Goal: Task Accomplishment & Management: Manage account settings

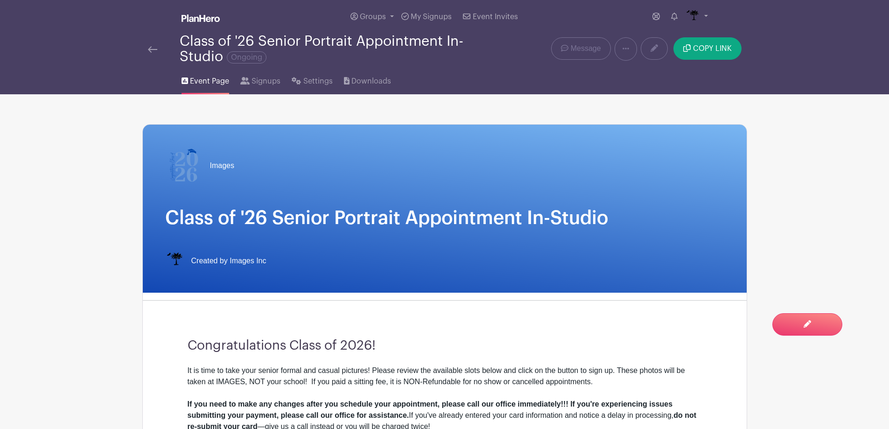
click at [154, 51] on img at bounding box center [152, 49] width 9 height 7
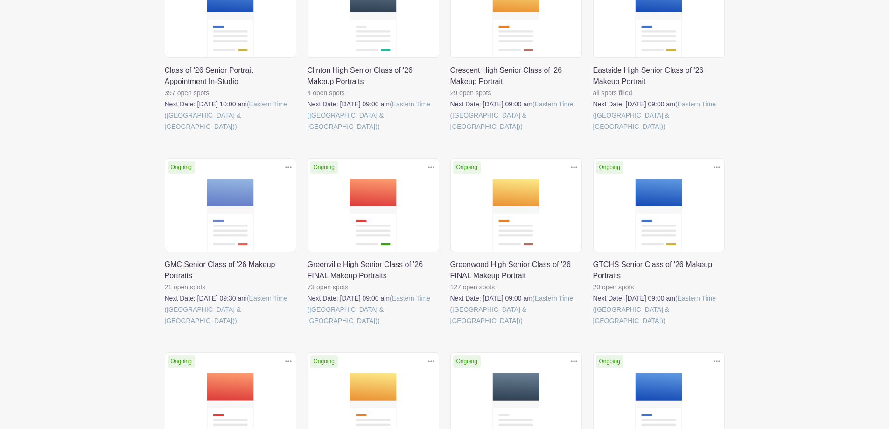
scroll to position [333, 0]
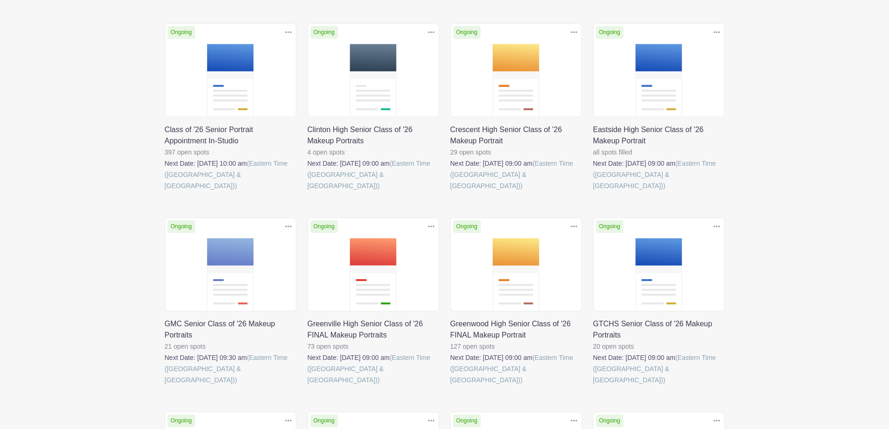
drag, startPoint x: 44, startPoint y: 286, endPoint x: 38, endPoint y: 348, distance: 62.3
click at [38, 348] on main "Groups All Groups Images Add New Group My Signups Event Invites My account Down…" at bounding box center [444, 262] width 889 height 1191
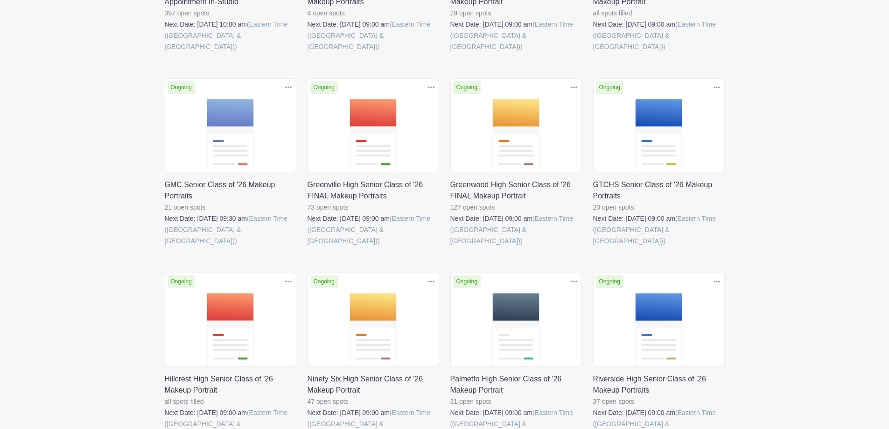
scroll to position [473, 0]
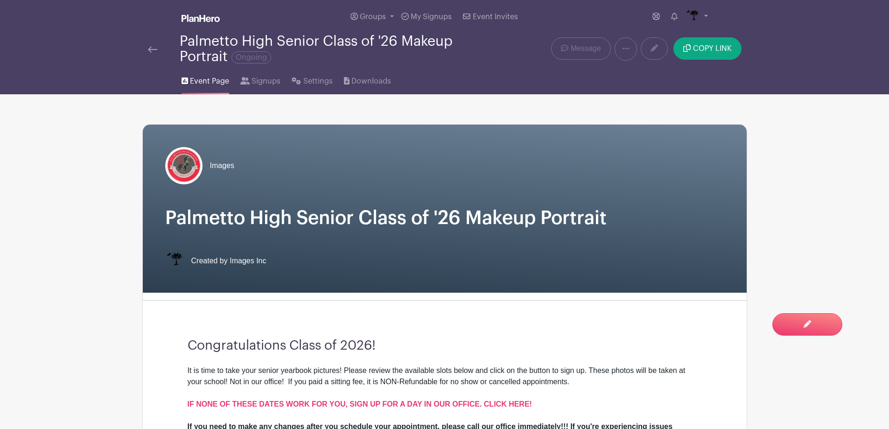
click at [148, 48] on img at bounding box center [152, 49] width 9 height 7
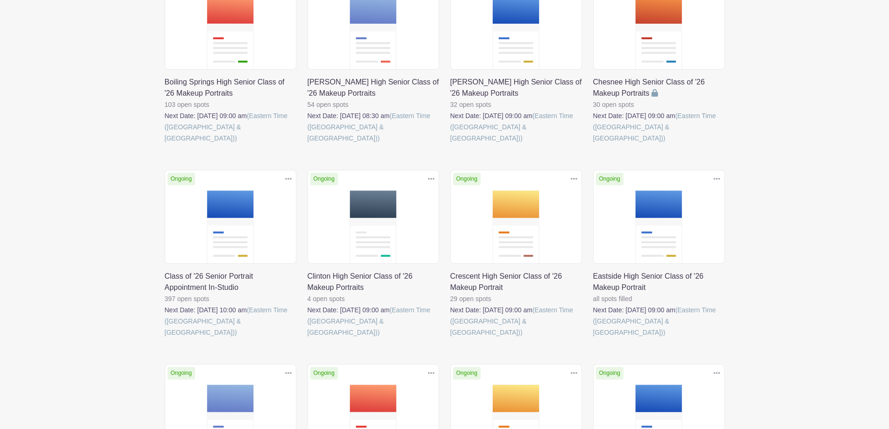
click at [165, 338] on link at bounding box center [165, 338] width 0 height 0
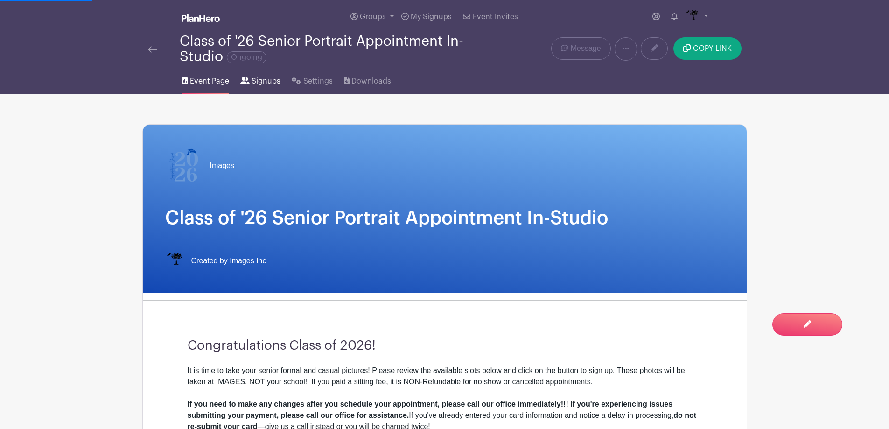
click at [259, 84] on span "Signups" at bounding box center [265, 81] width 29 height 11
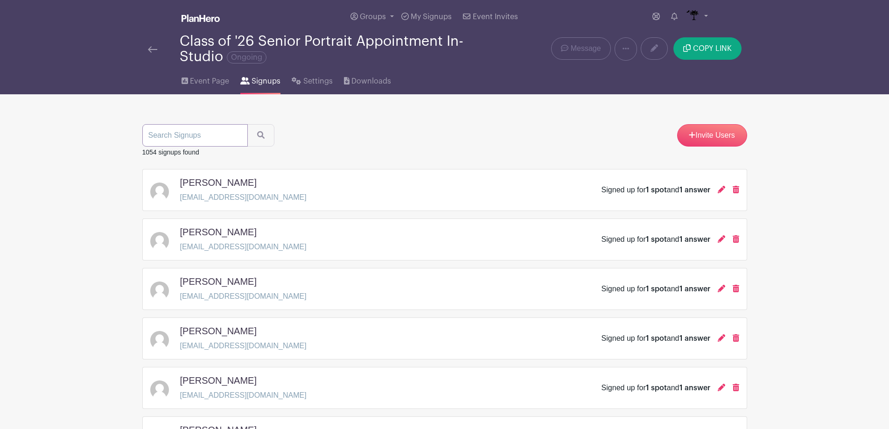
click at [227, 130] on input "search" at bounding box center [194, 135] width 105 height 22
type input "rep"
click at [247, 124] on button "submit" at bounding box center [260, 135] width 27 height 22
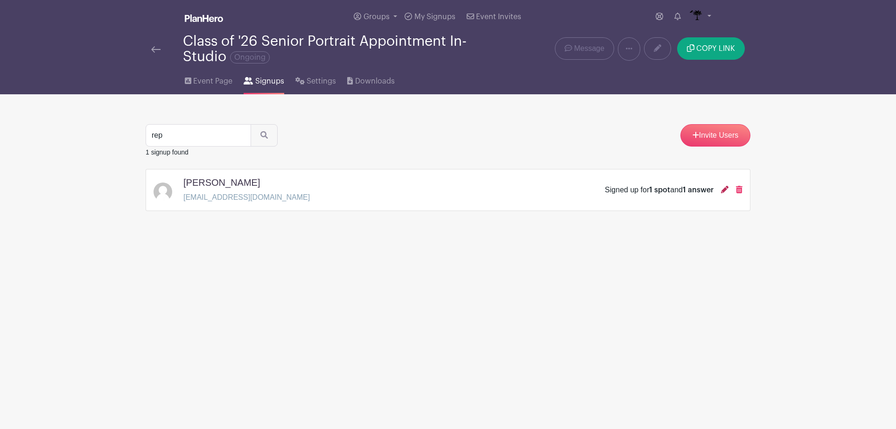
click at [725, 188] on icon at bounding box center [724, 189] width 7 height 7
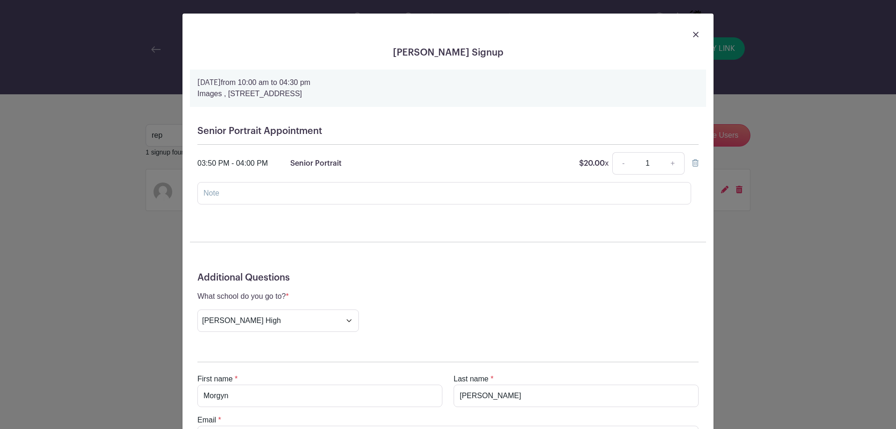
click at [693, 32] on img at bounding box center [696, 35] width 6 height 6
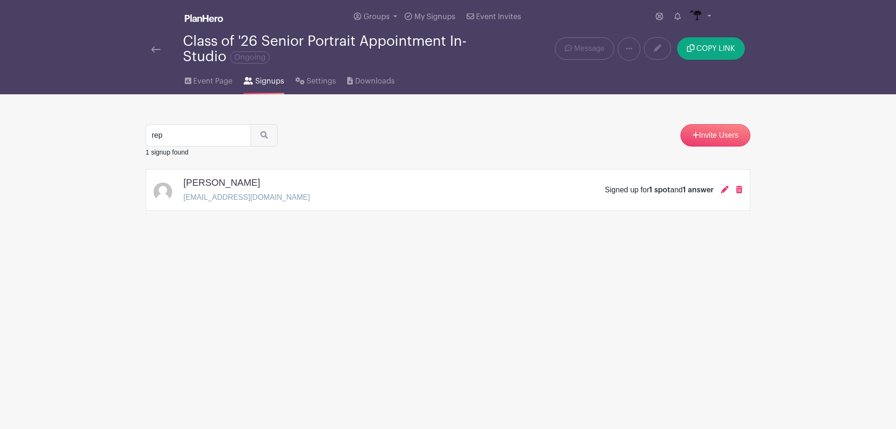
click at [150, 49] on div "Class of '26 Senior Portrait Appointment In-Studio Ongoing" at bounding box center [322, 49] width 353 height 31
click at [157, 50] on img at bounding box center [155, 49] width 9 height 7
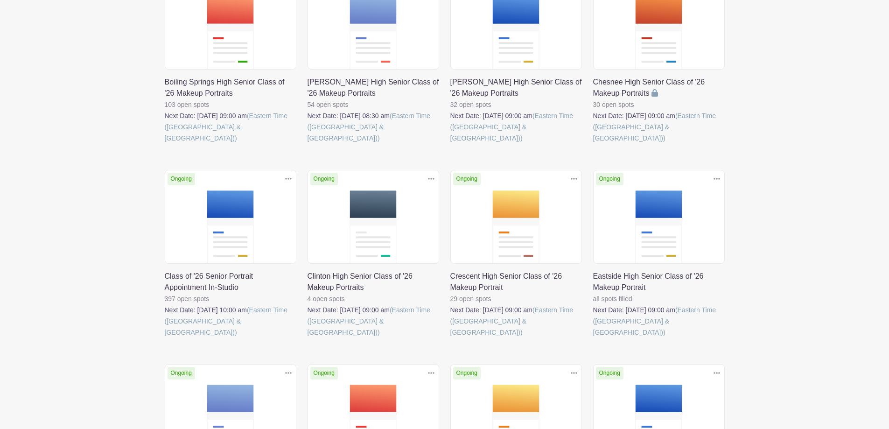
click at [165, 338] on link at bounding box center [165, 338] width 0 height 0
